Goal: Task Accomplishment & Management: Manage account settings

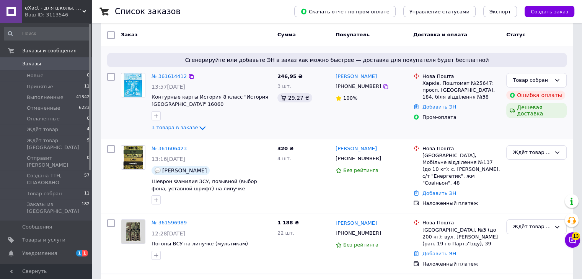
scroll to position [61, 0]
click at [199, 125] on icon at bounding box center [202, 128] width 9 height 9
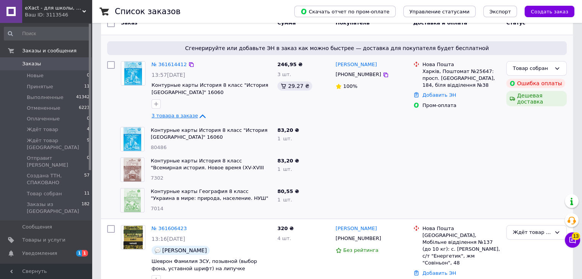
scroll to position [73, 0]
click at [198, 113] on icon at bounding box center [202, 115] width 9 height 9
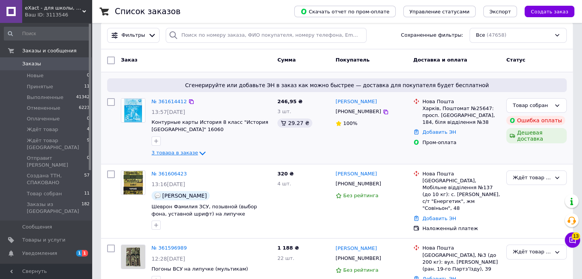
scroll to position [0, 0]
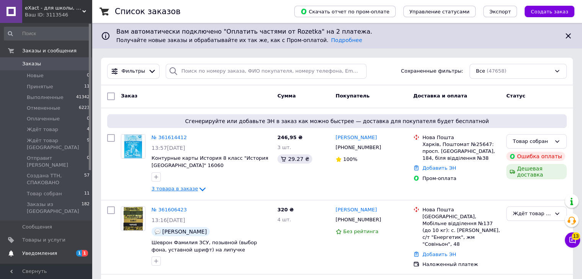
click at [50, 250] on span "Уведомления" at bounding box center [39, 253] width 35 height 7
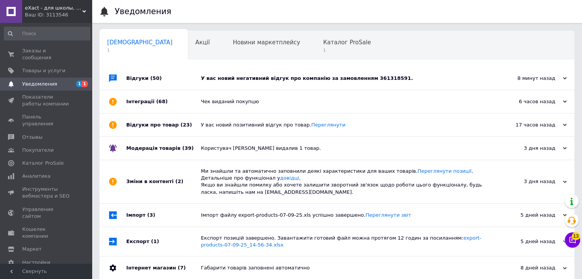
click at [399, 76] on div "У вас новий негативний відгук про компанію за замовленням 361318591." at bounding box center [345, 78] width 289 height 7
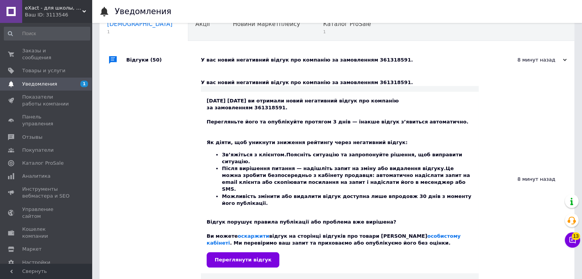
scroll to position [20, 0]
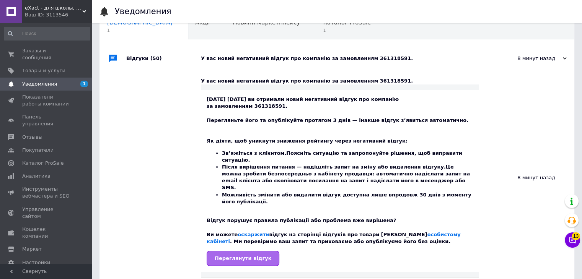
click at [244, 255] on span "Переглянути відгук" at bounding box center [243, 258] width 57 height 6
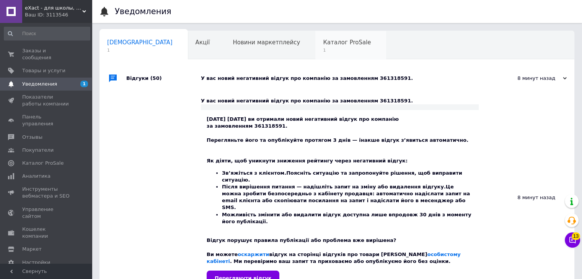
click at [323, 52] on span "1" at bounding box center [347, 50] width 48 height 6
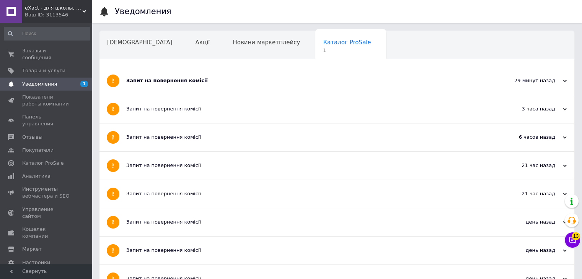
click at [238, 75] on div "Запит на повернення комісії" at bounding box center [308, 81] width 364 height 28
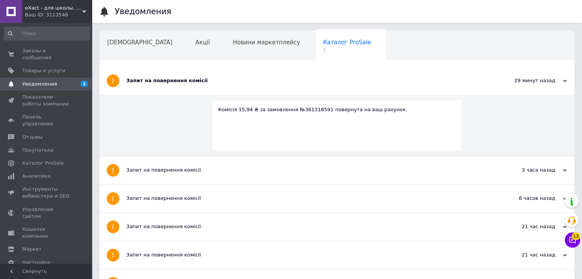
click at [297, 111] on div "Комісія 15,94 ₴ за замовлення №361318591 повернута на ваш рахунок." at bounding box center [336, 109] width 237 height 7
copy div "361318591"
click at [225, 49] on div "Новини маркетплейсу" at bounding box center [270, 45] width 90 height 29
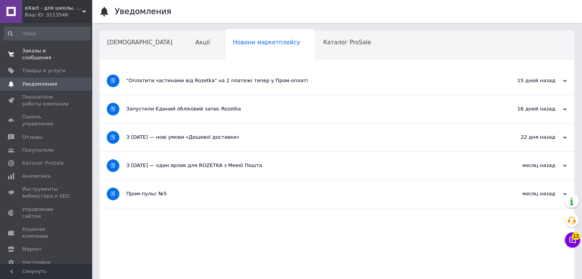
click at [61, 50] on span "Заказы и сообщения" at bounding box center [46, 54] width 49 height 14
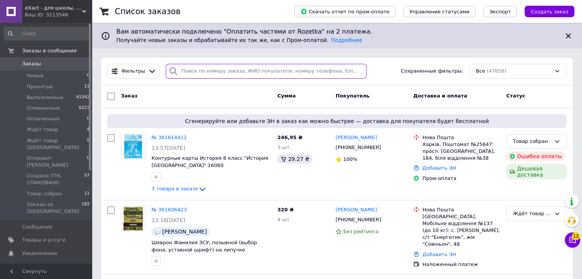
click at [195, 73] on input "search" at bounding box center [266, 71] width 201 height 15
paste input "361318591"
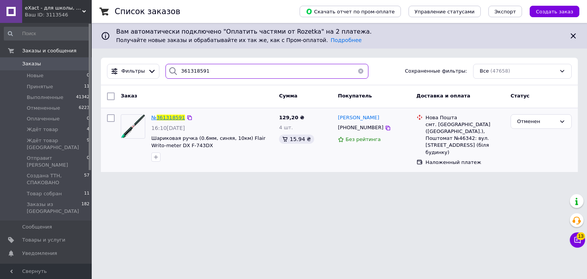
type input "361318591"
click at [172, 116] on span "361318591" at bounding box center [171, 118] width 28 height 6
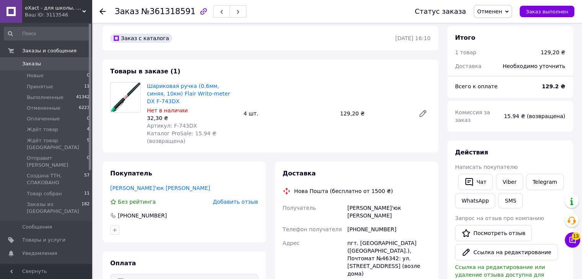
scroll to position [6, 0]
click at [60, 61] on span "Заказы" at bounding box center [46, 63] width 49 height 7
